Goal: Book appointment/travel/reservation

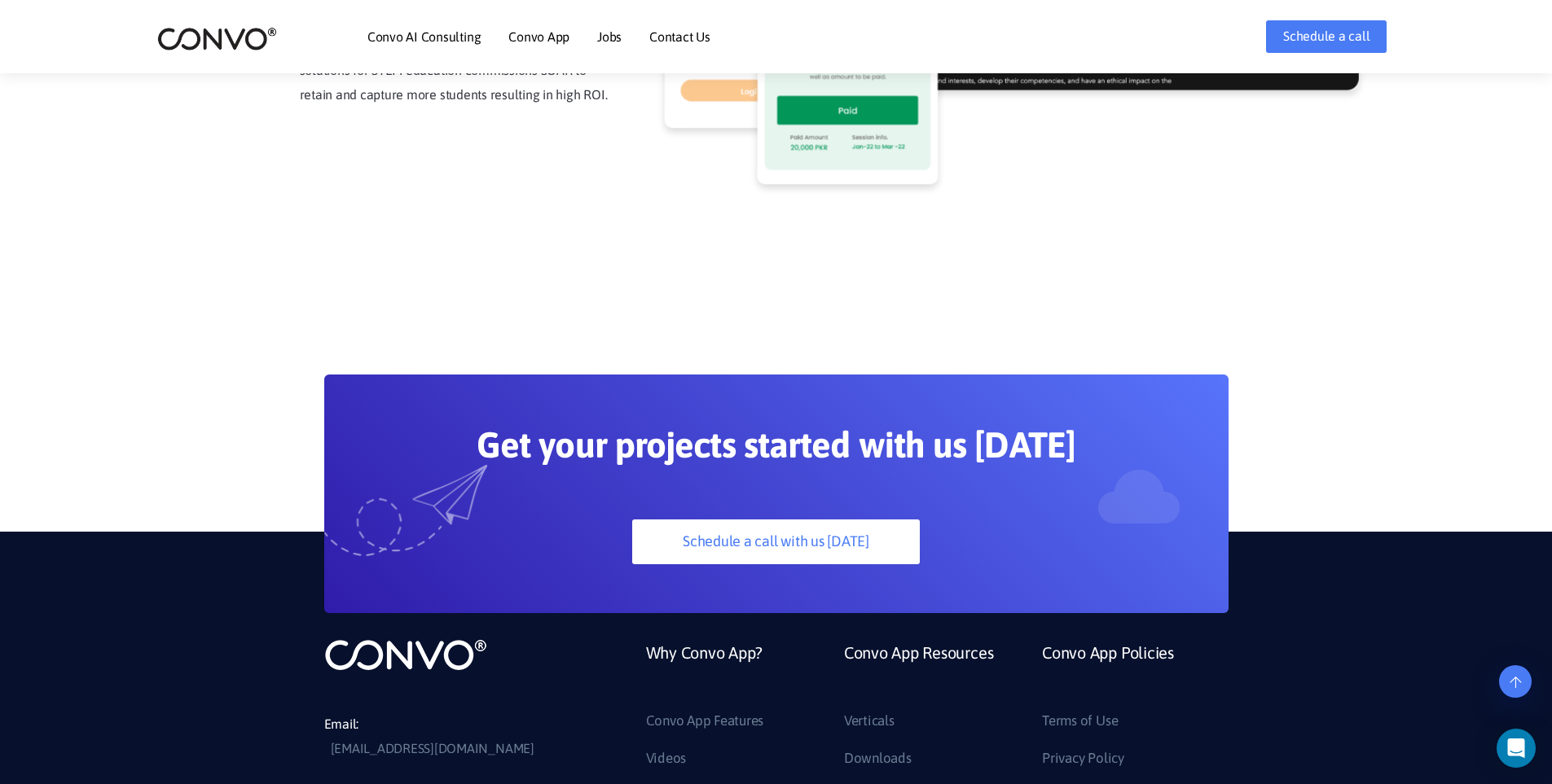
scroll to position [4532, 0]
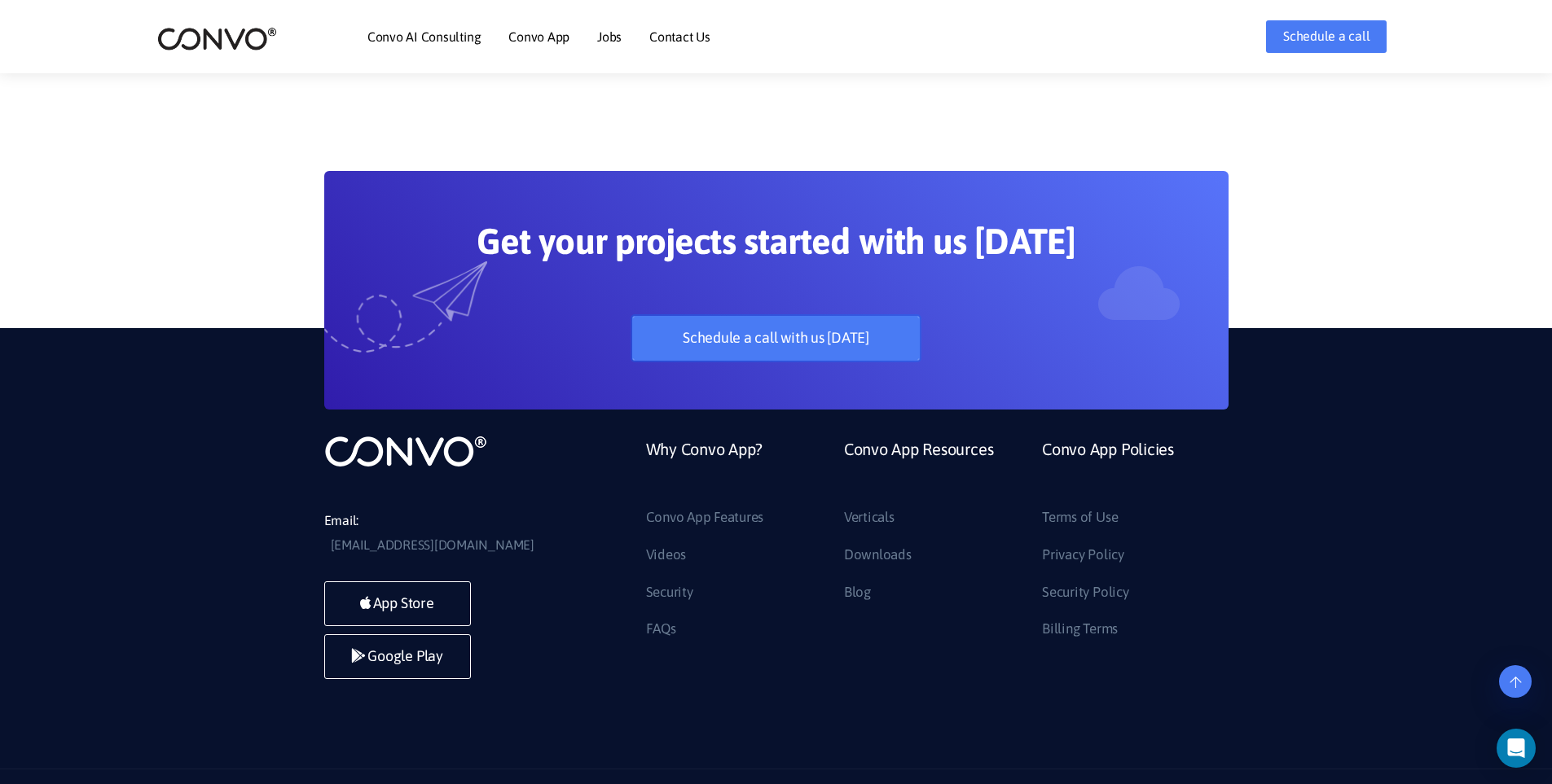
click at [756, 316] on link "Schedule a call with us [DATE]" at bounding box center [776, 338] width 288 height 45
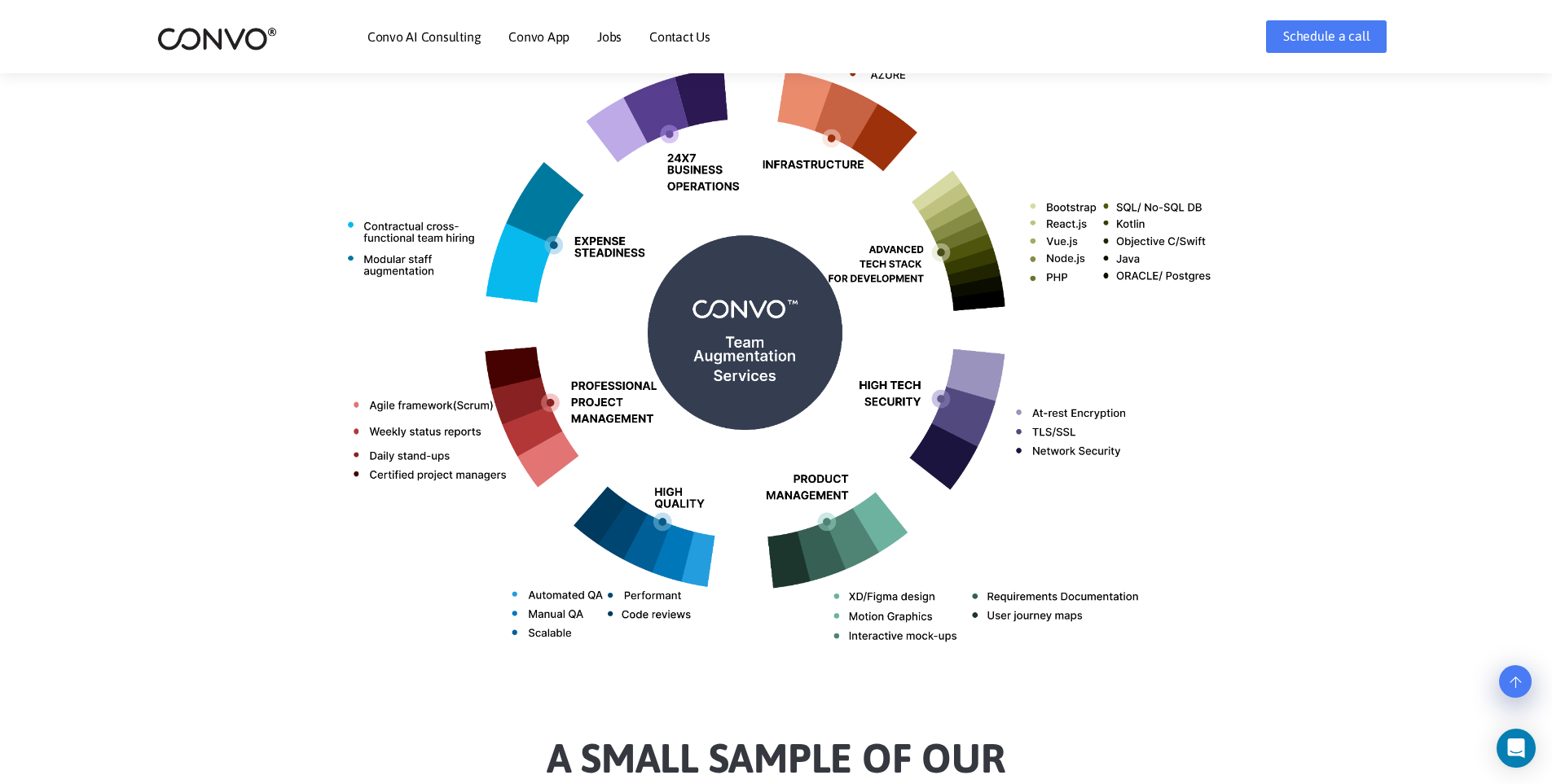
scroll to position [707, 0]
click at [539, 34] on link "Convo App" at bounding box center [538, 36] width 61 height 13
click at [448, 33] on link "Convo AI Consulting" at bounding box center [424, 36] width 113 height 13
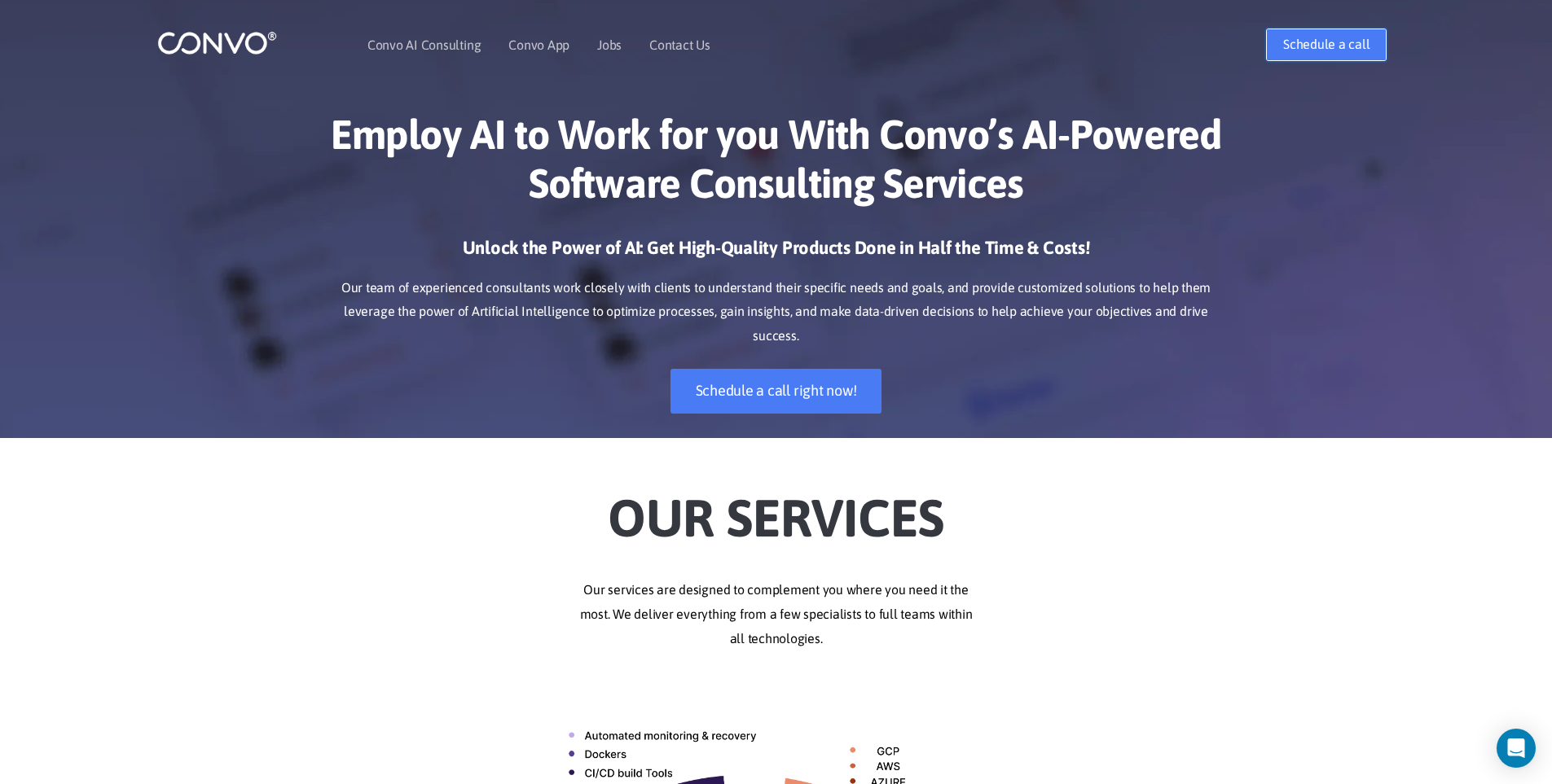
click at [1340, 43] on link "Schedule a call" at bounding box center [1326, 44] width 120 height 33
drag, startPoint x: 1343, startPoint y: 376, endPoint x: 973, endPoint y: 518, distance: 396.3
click at [973, 518] on h2 "Our Services" at bounding box center [776, 508] width 904 height 91
drag, startPoint x: 1172, startPoint y: 685, endPoint x: 1074, endPoint y: 642, distance: 107.0
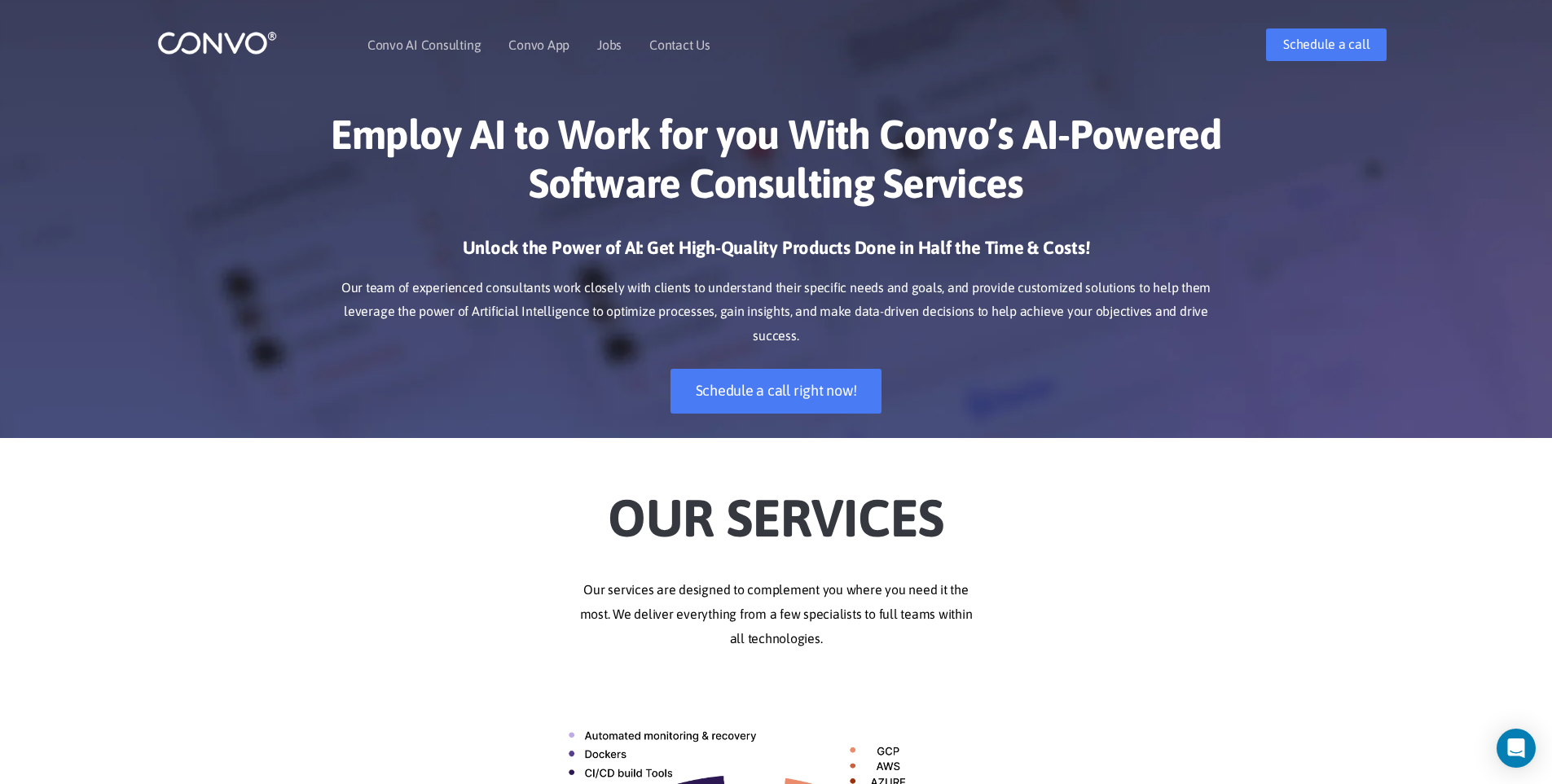
drag, startPoint x: 1077, startPoint y: 585, endPoint x: 1000, endPoint y: 582, distance: 77.1
